Goal: Information Seeking & Learning: Learn about a topic

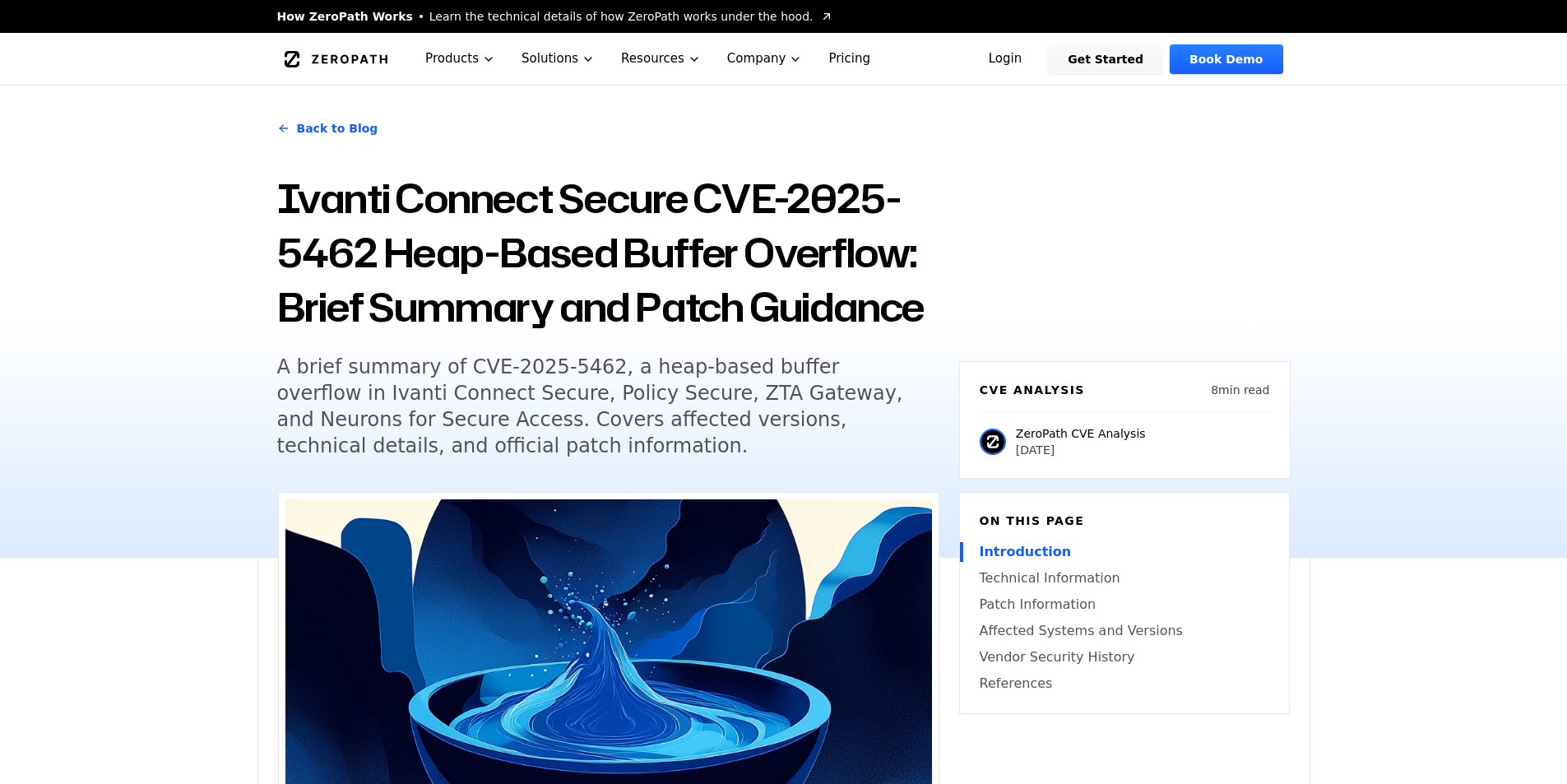
scroll to position [905, 0]
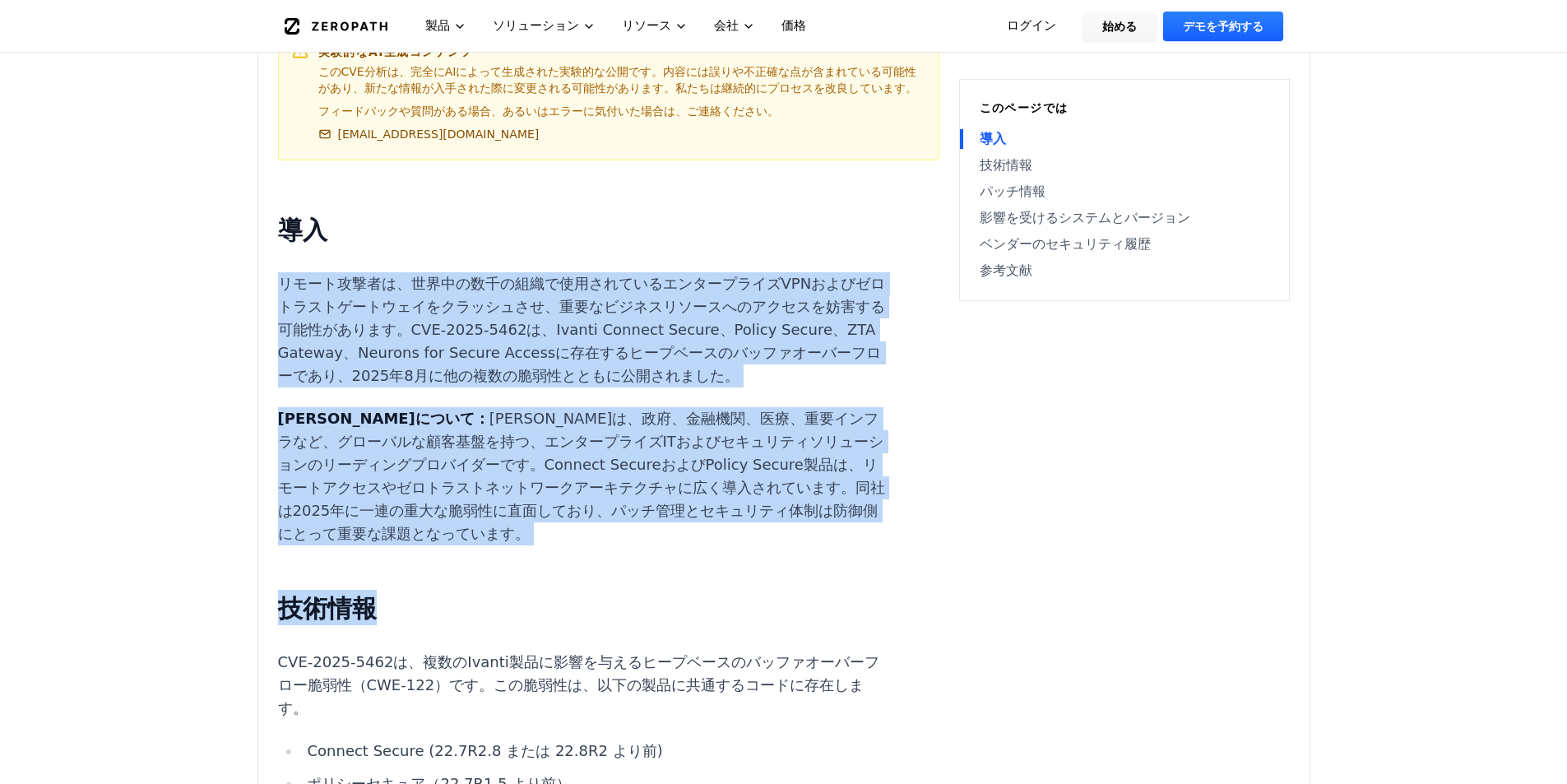
drag, startPoint x: 309, startPoint y: 277, endPoint x: 835, endPoint y: 530, distance: 583.7
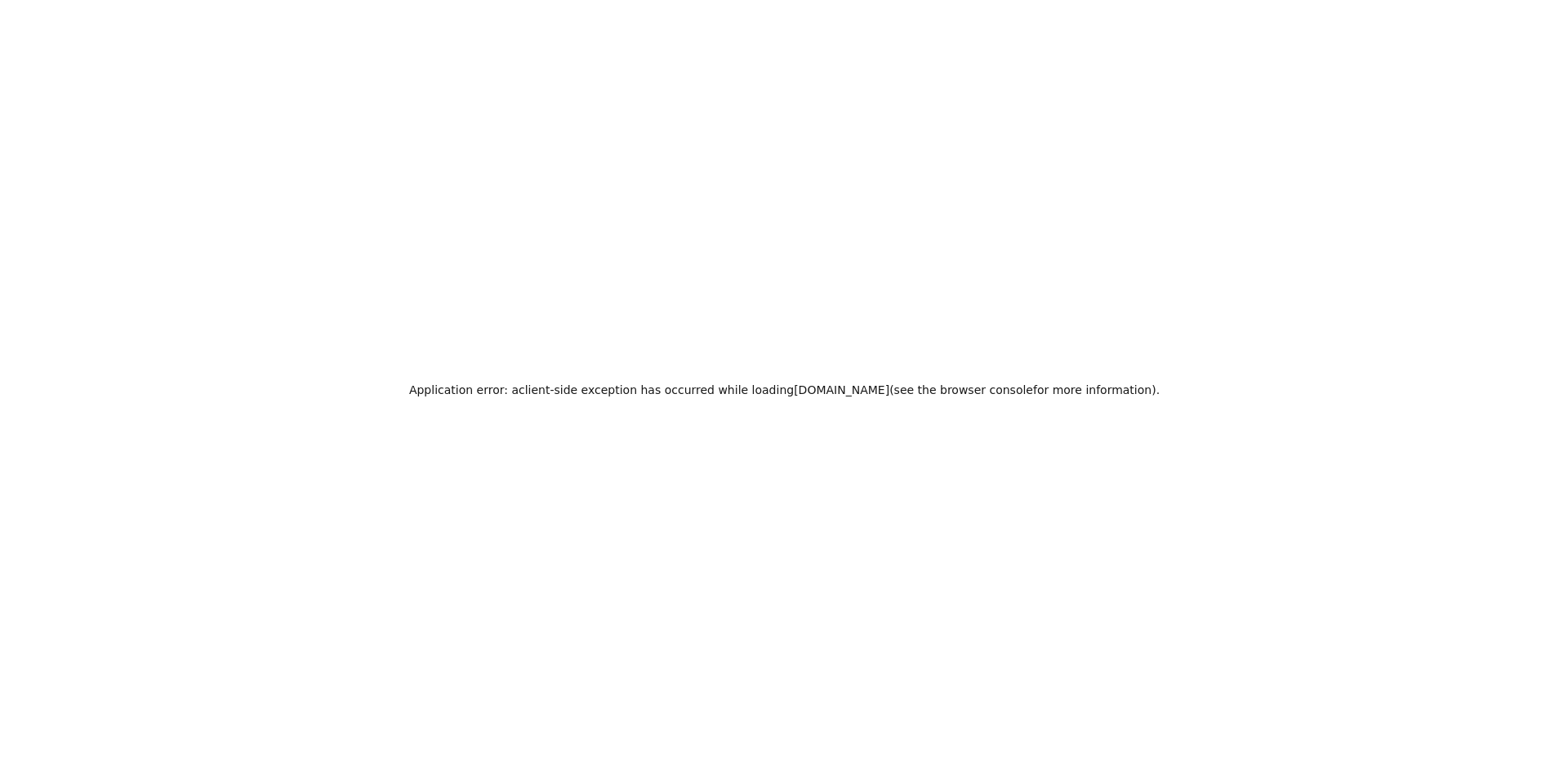
scroll to position [0, 0]
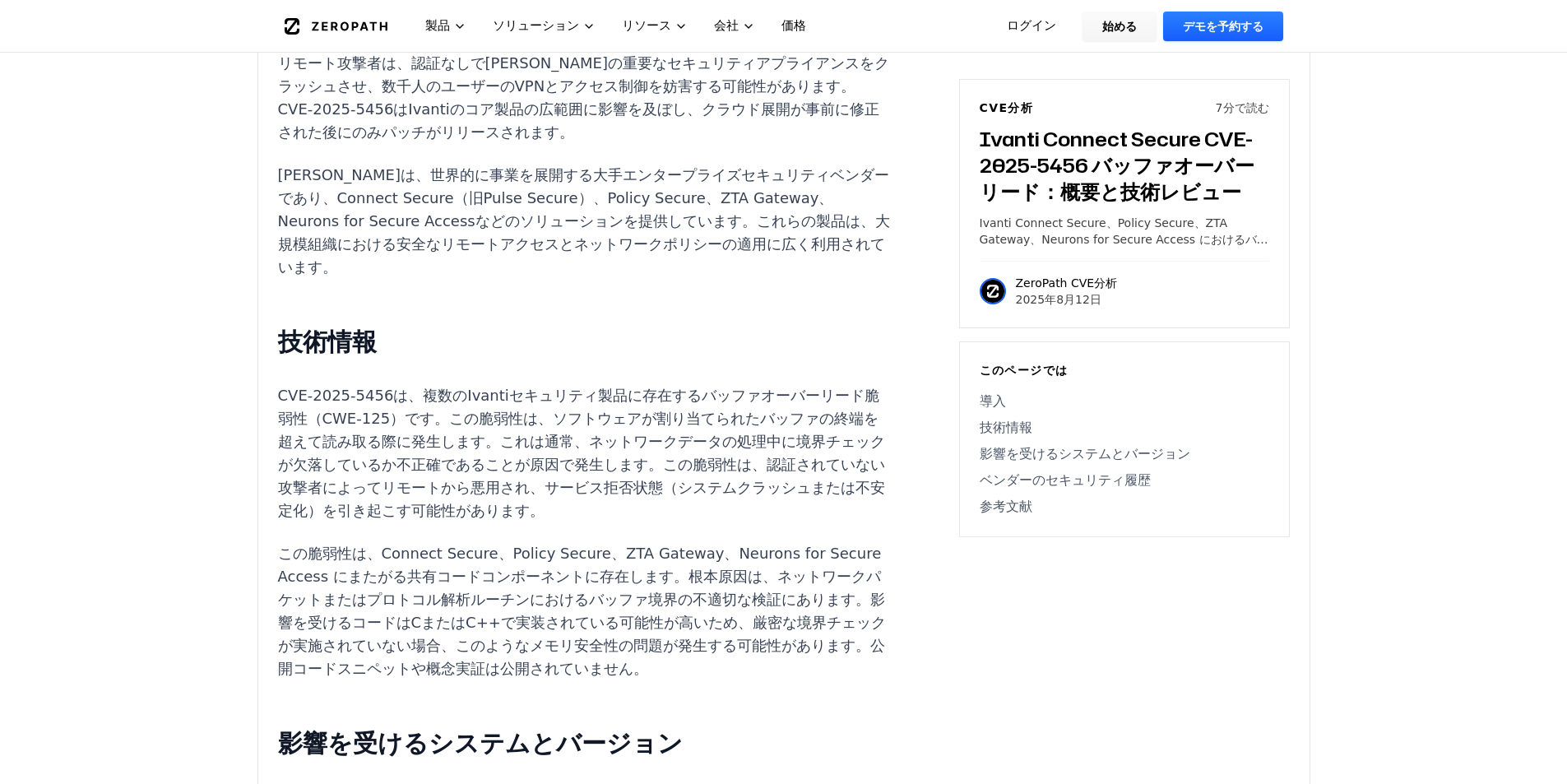
scroll to position [1125, 0]
